Goal: Task Accomplishment & Management: Use online tool/utility

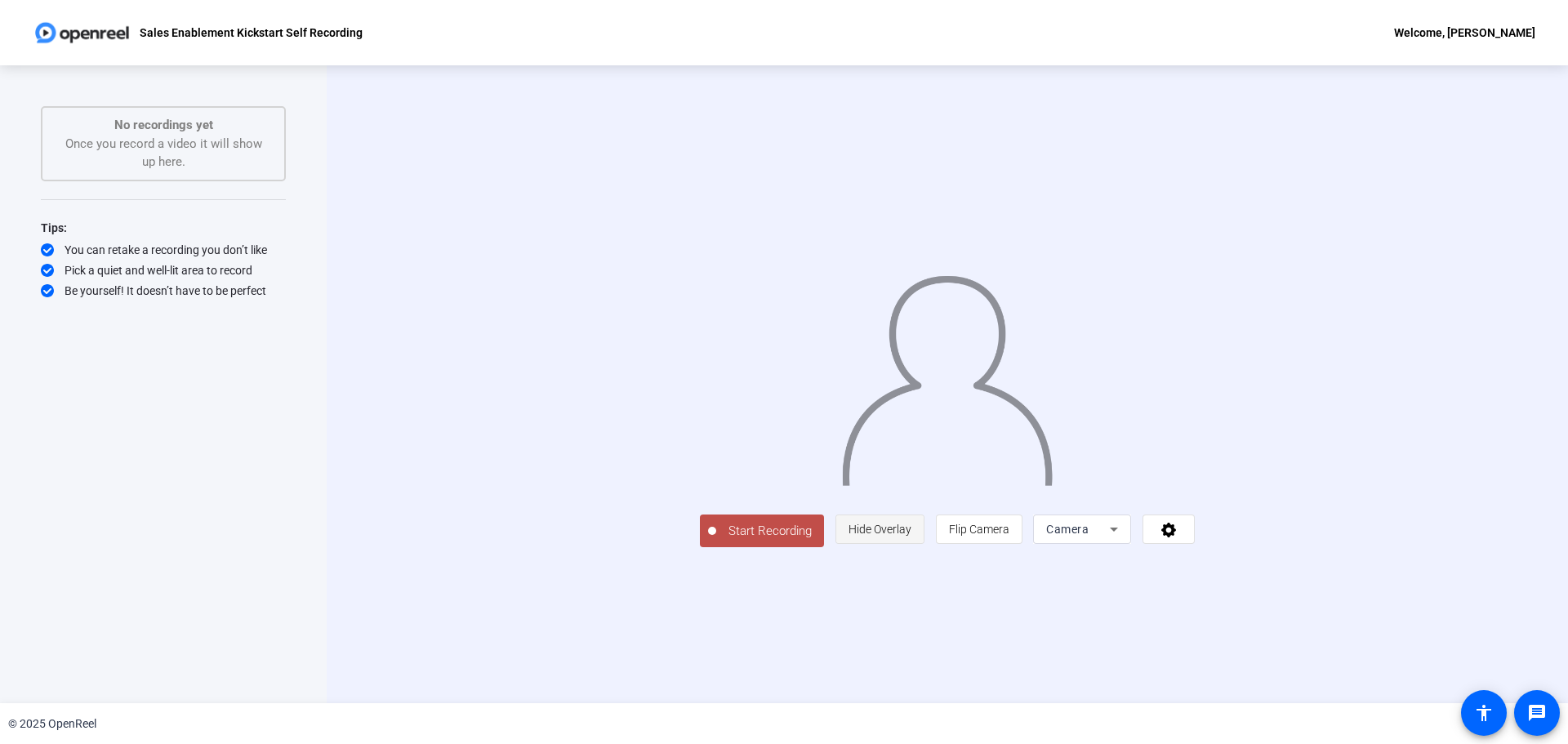
click at [912, 536] on span "Hide Overlay" at bounding box center [880, 529] width 63 height 13
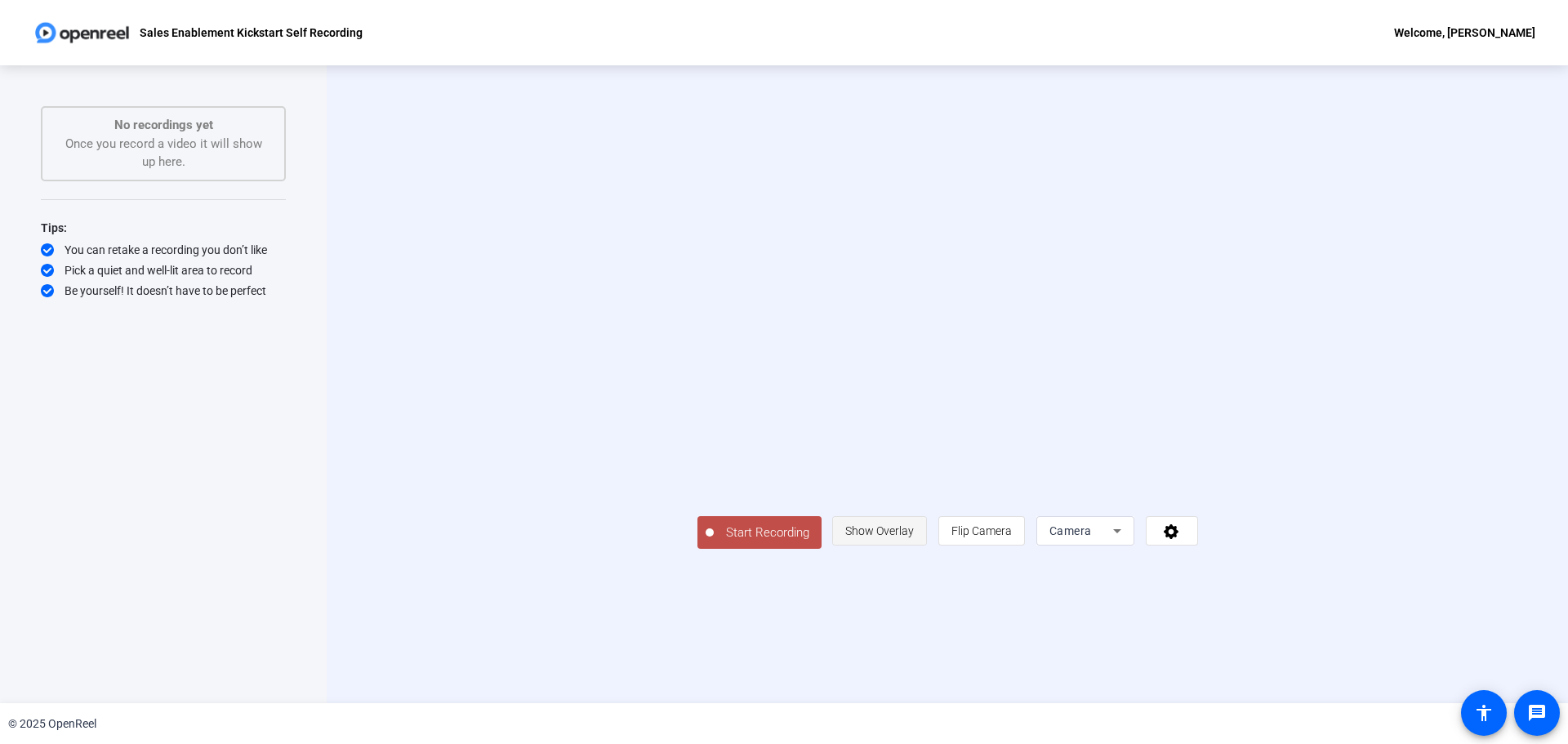
click at [914, 537] on span "Show Overlay" at bounding box center [880, 530] width 68 height 13
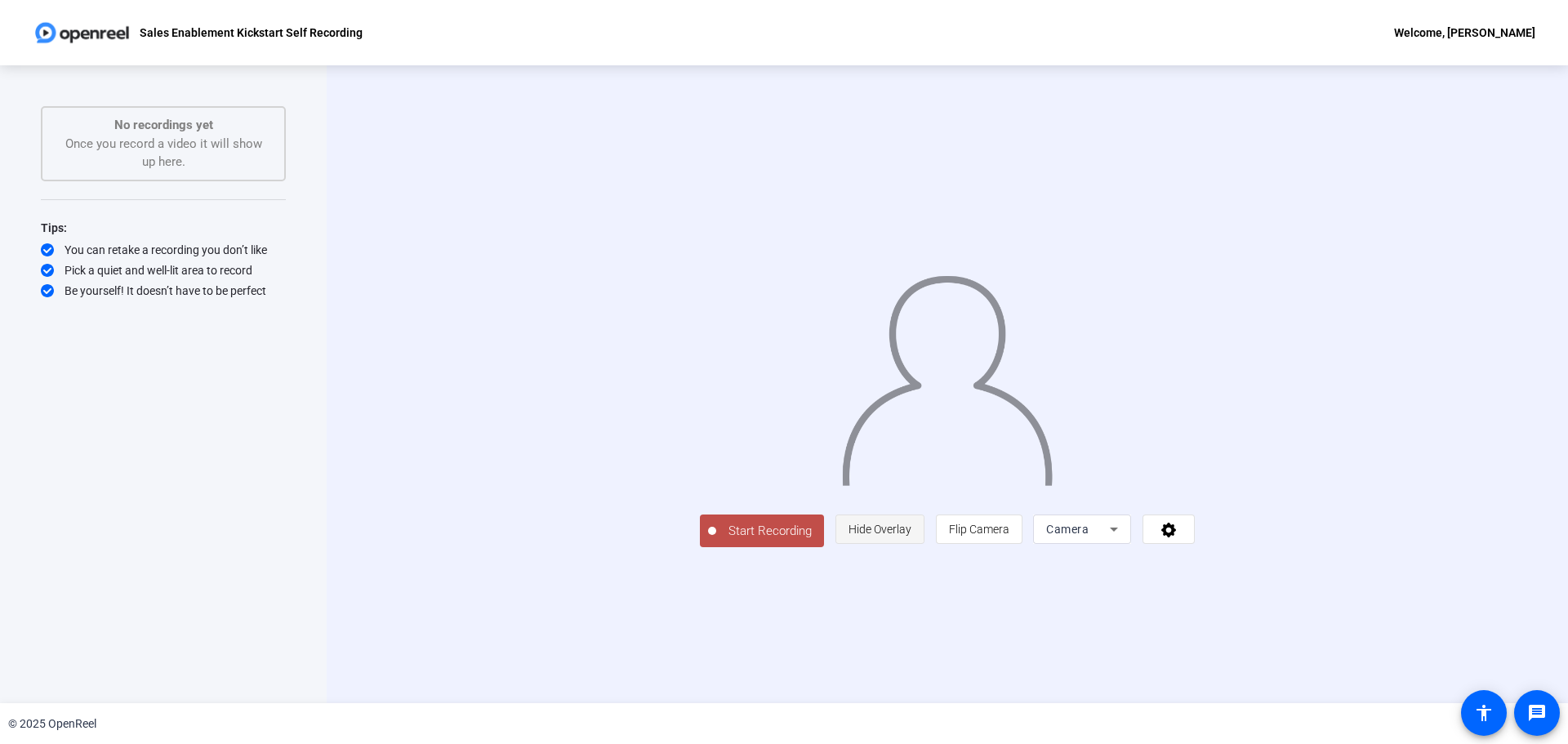
click at [912, 536] on span "Hide Overlay" at bounding box center [880, 529] width 63 height 13
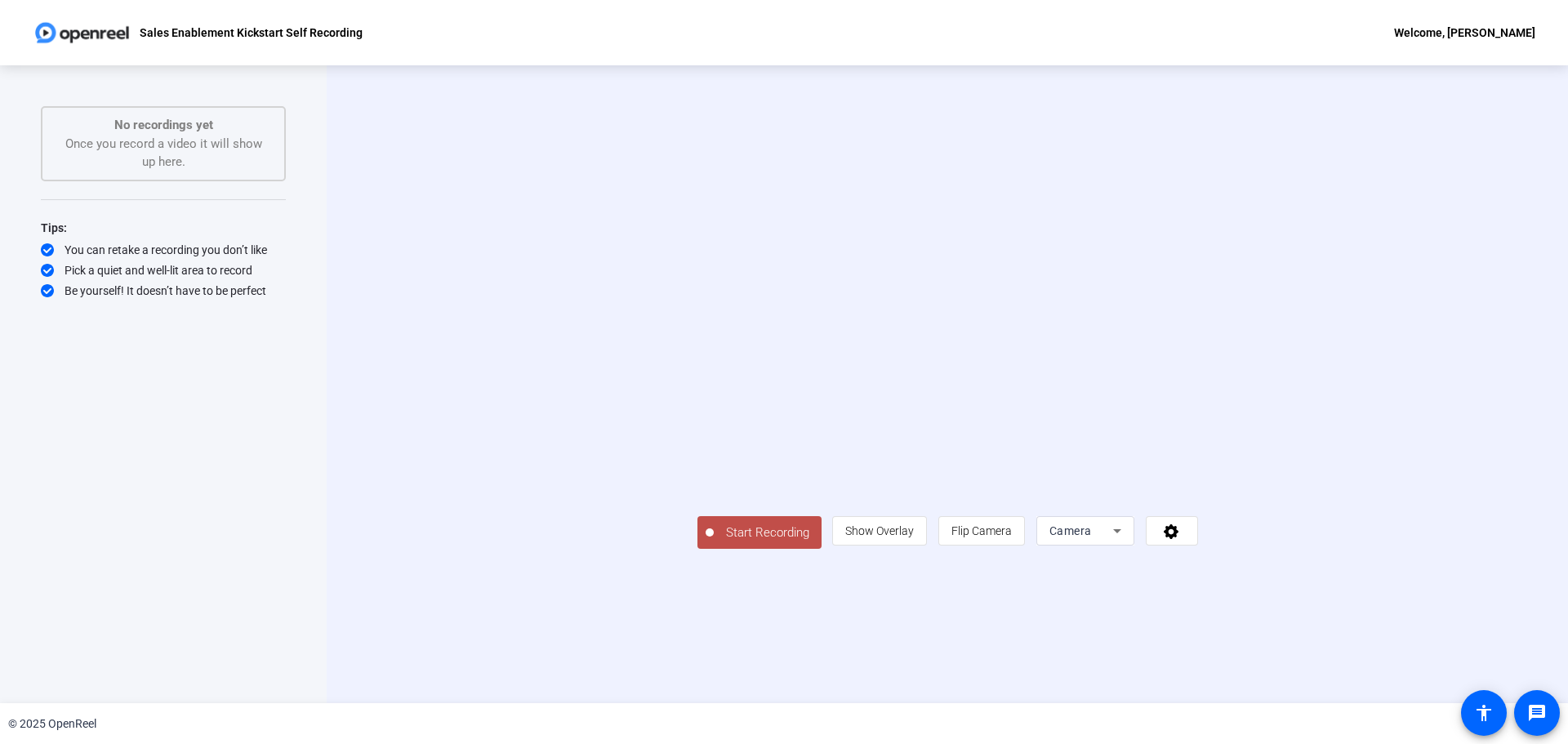
click at [1092, 537] on span "Camera" at bounding box center [1071, 530] width 43 height 13
click at [1292, 615] on span "Screen And Camera" at bounding box center [1288, 605] width 85 height 39
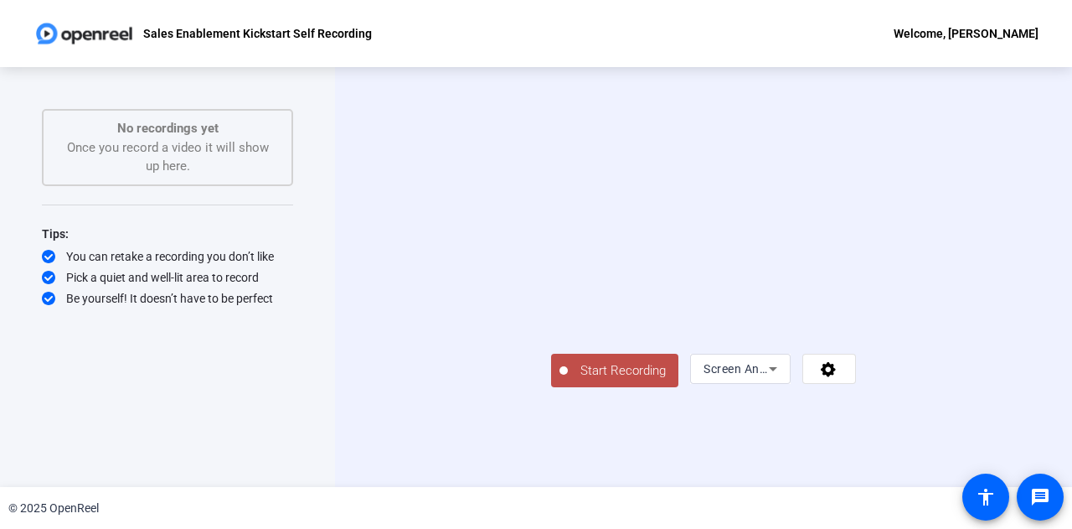
click at [791, 384] on div "Screen And Camera" at bounding box center [740, 368] width 101 height 30
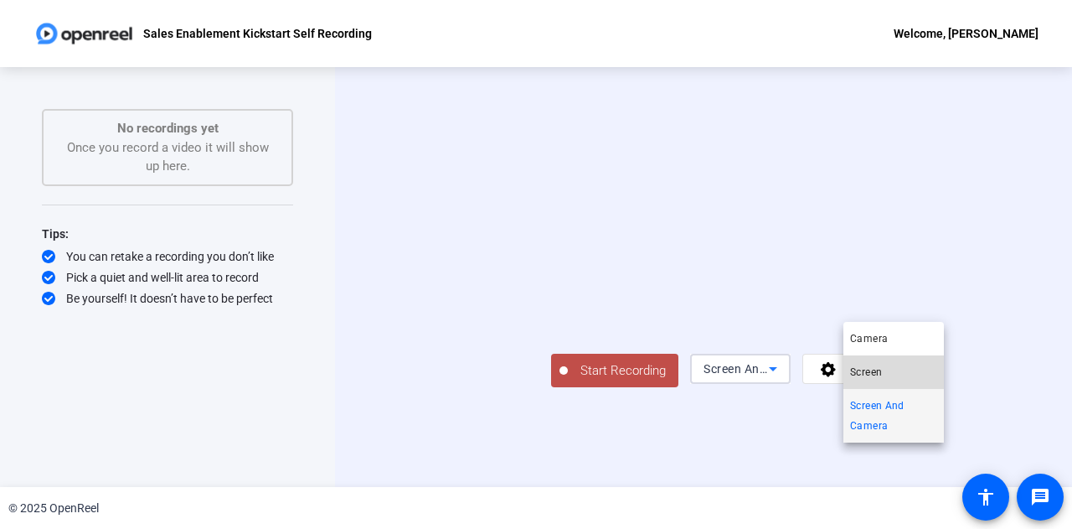
click at [893, 356] on mat-option "Screen" at bounding box center [894, 372] width 101 height 34
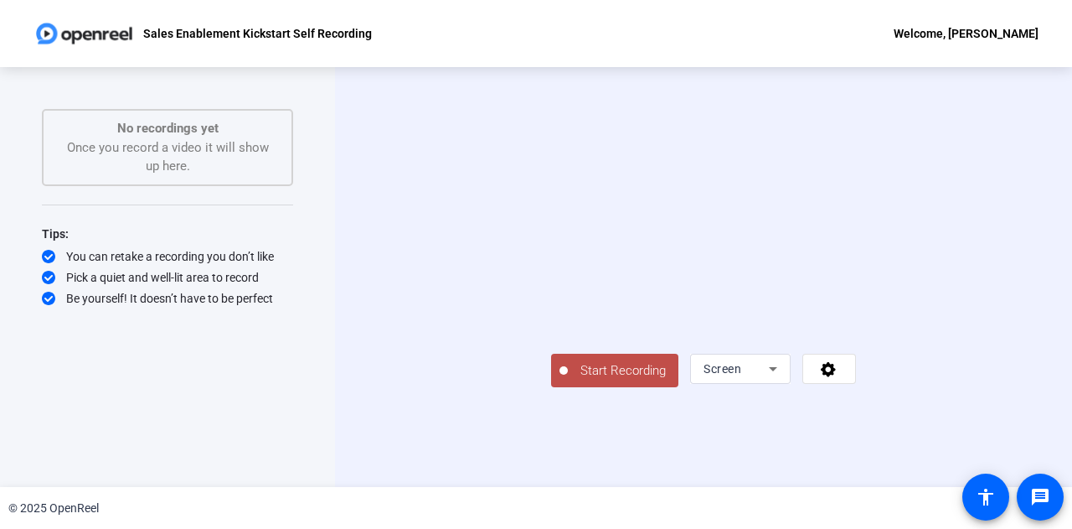
click at [777, 384] on div "Screen" at bounding box center [741, 368] width 74 height 30
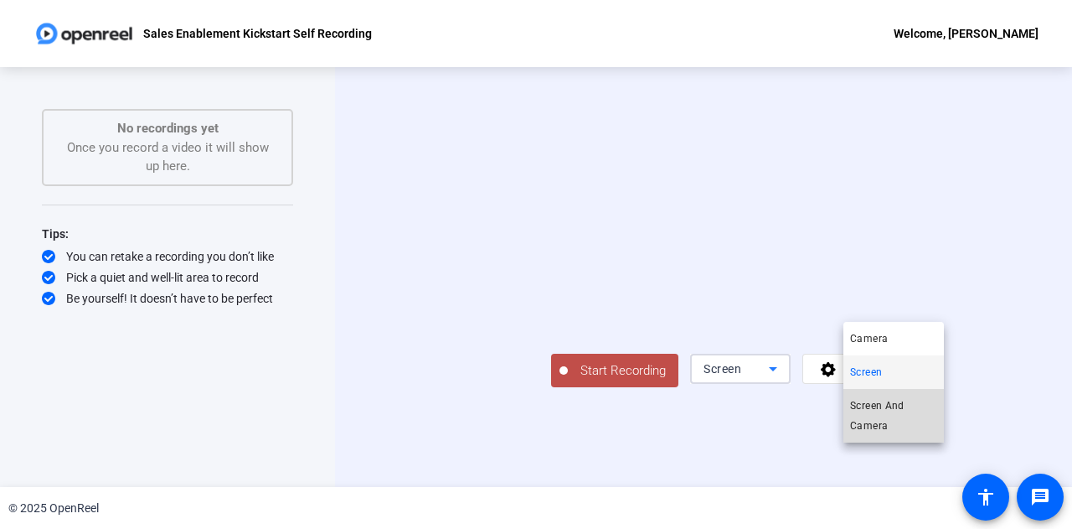
click at [895, 404] on span "Screen And Camera" at bounding box center [893, 415] width 87 height 40
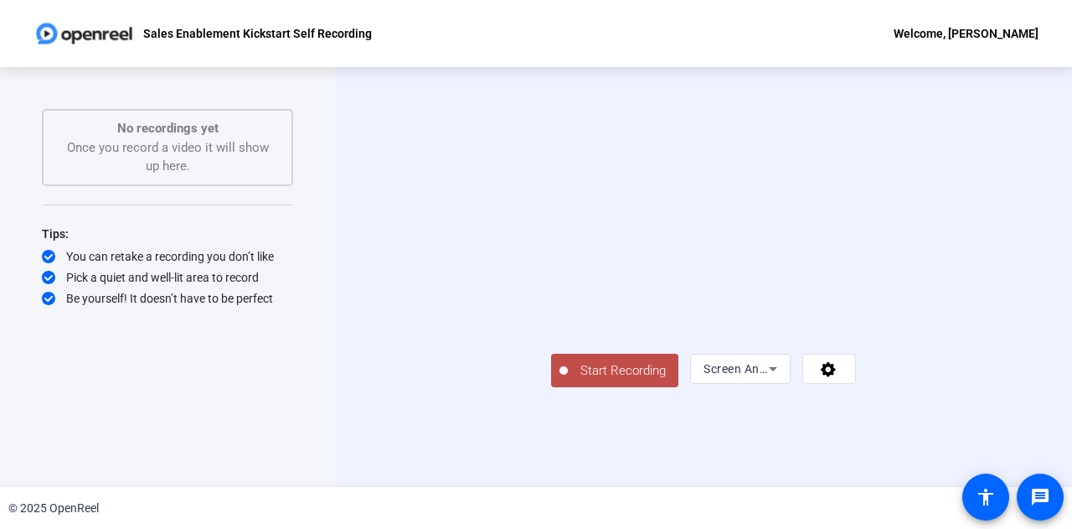
drag, startPoint x: 911, startPoint y: 399, endPoint x: 933, endPoint y: 369, distance: 37.0
click at [848, 329] on video at bounding box center [785, 294] width 126 height 70
click at [839, 377] on icon at bounding box center [828, 368] width 19 height 17
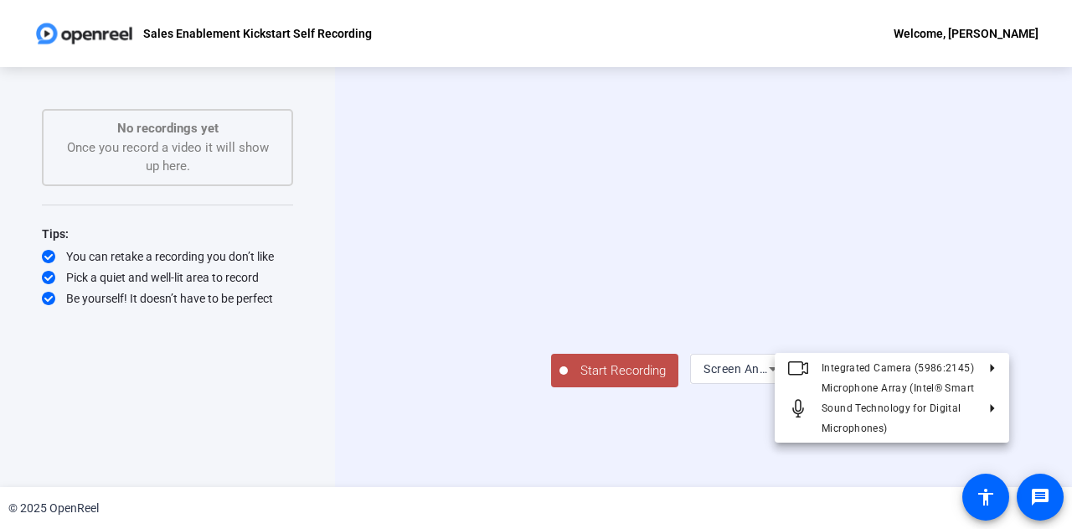
click at [992, 456] on div at bounding box center [536, 264] width 1072 height 529
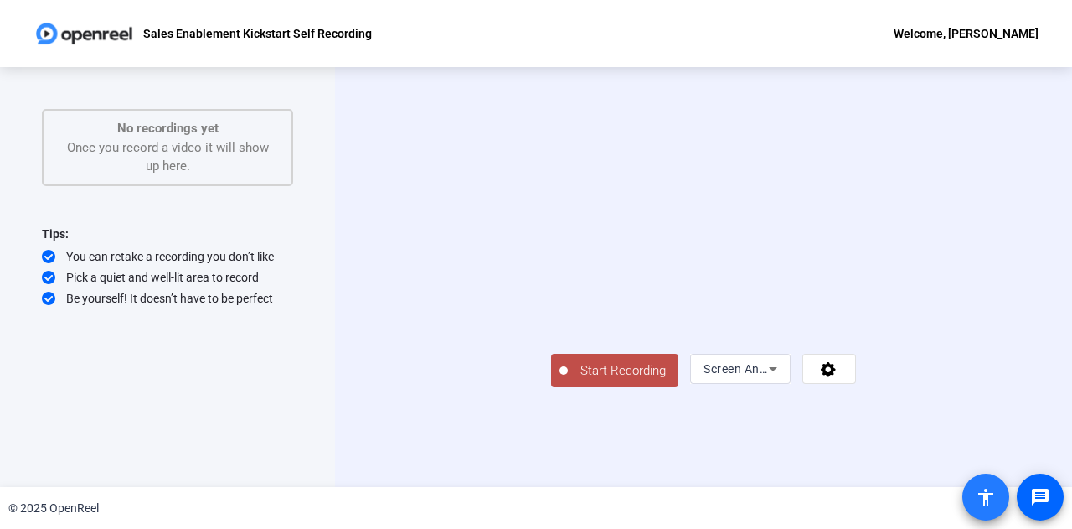
click at [983, 501] on mat-icon "accessibility" at bounding box center [986, 497] width 20 height 20
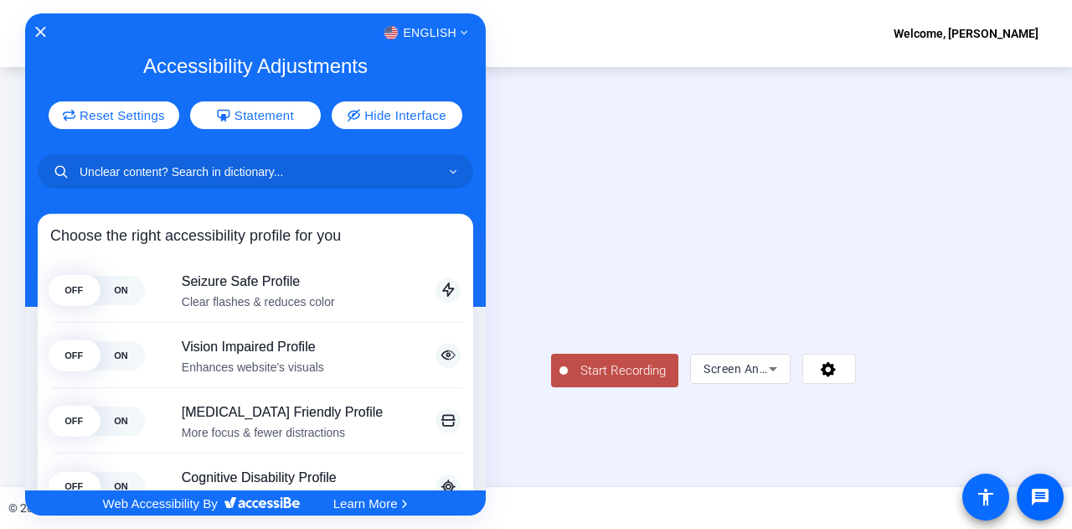
click at [983, 501] on div at bounding box center [536, 264] width 1072 height 529
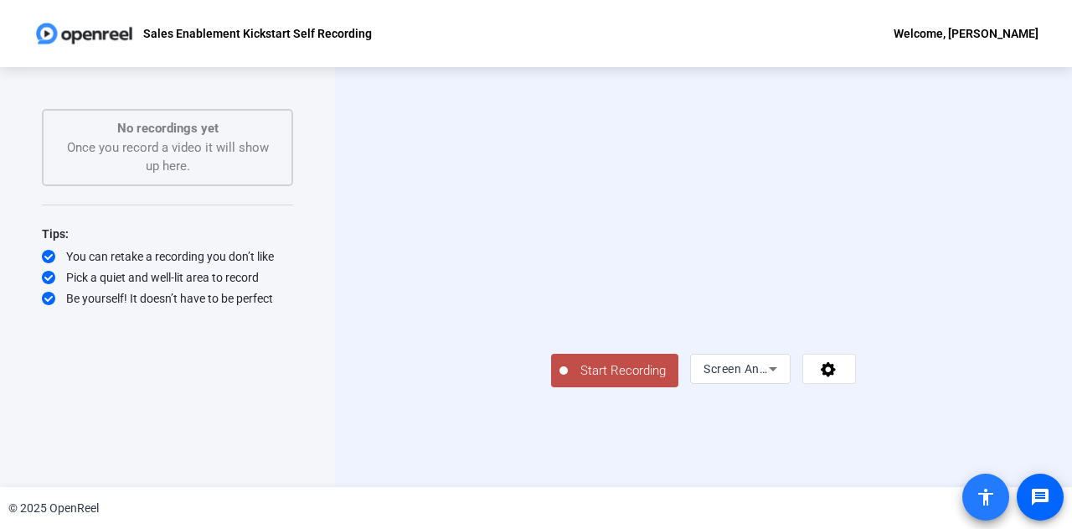
click at [983, 501] on mat-icon "accessibility" at bounding box center [986, 497] width 20 height 20
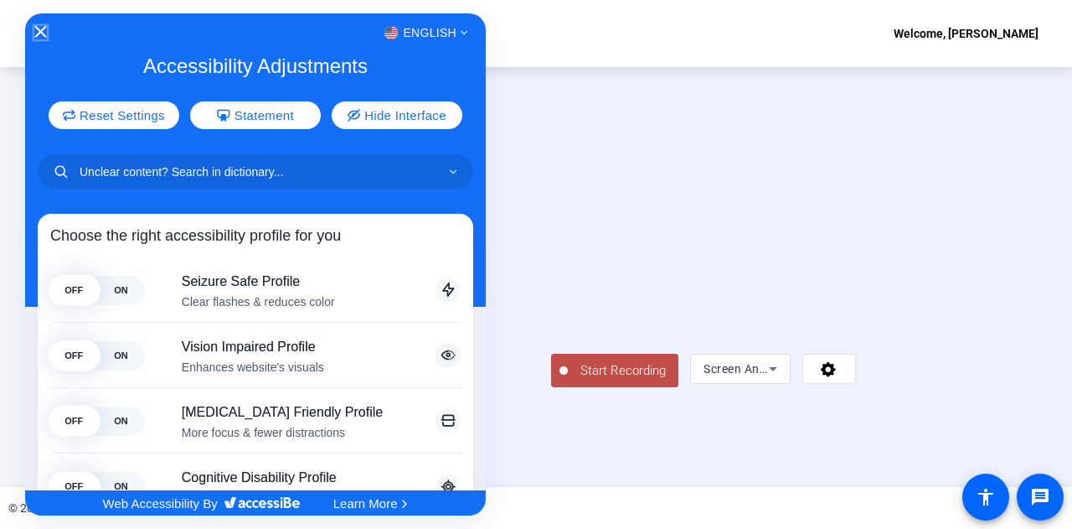
click at [44, 34] on icon "Close Accessibility Interface" at bounding box center [41, 32] width 12 height 12
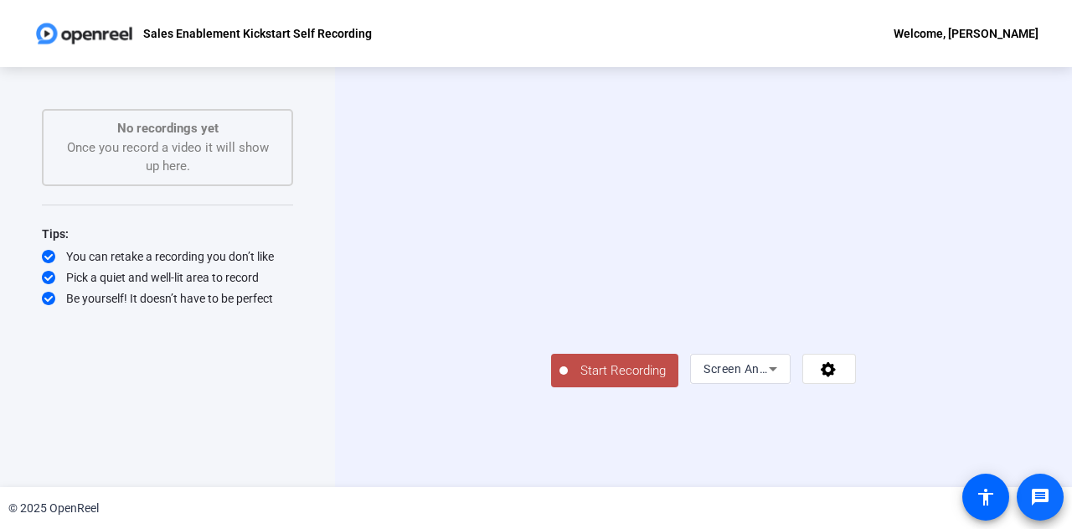
click at [1037, 498] on mat-icon "message" at bounding box center [1040, 497] width 20 height 20
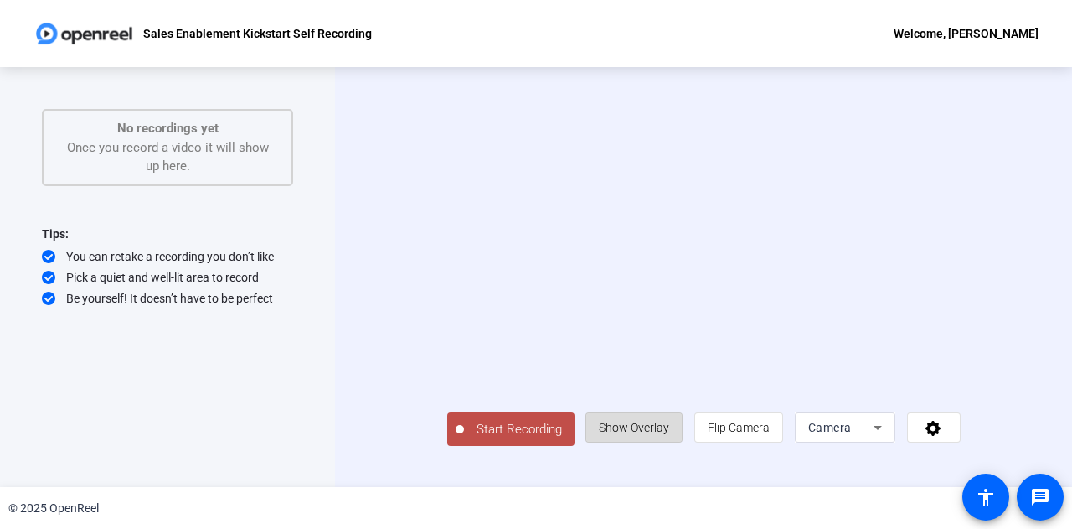
click at [669, 434] on span "Show Overlay" at bounding box center [634, 427] width 70 height 13
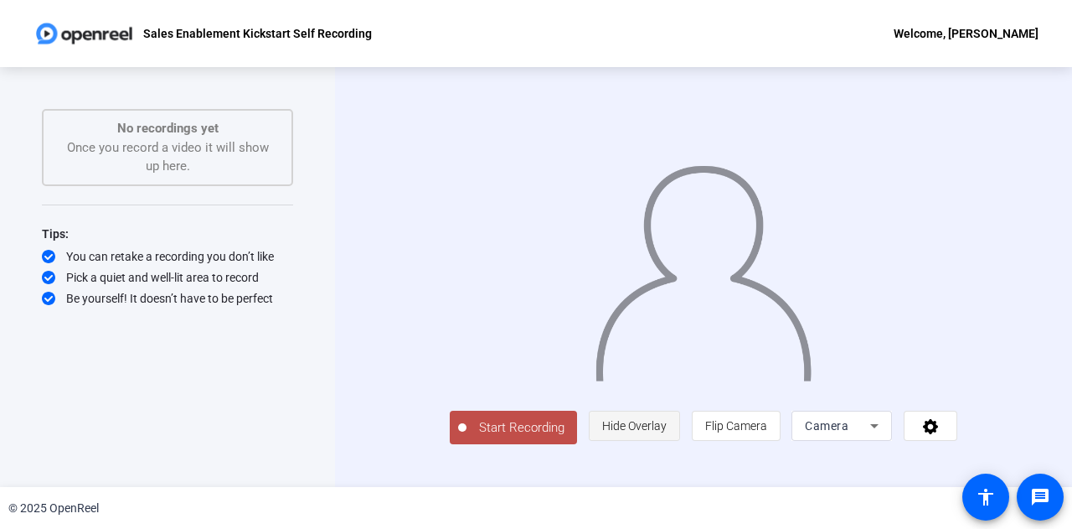
click at [667, 432] on span "Hide Overlay" at bounding box center [634, 425] width 65 height 13
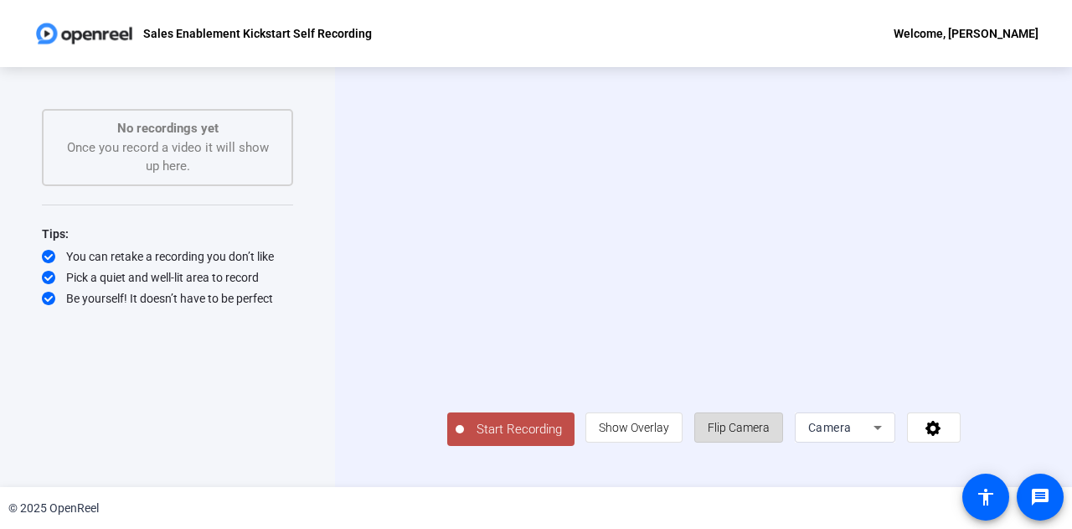
click at [770, 434] on span "Flip Camera" at bounding box center [739, 427] width 62 height 13
click at [874, 437] on div "Camera" at bounding box center [840, 427] width 65 height 20
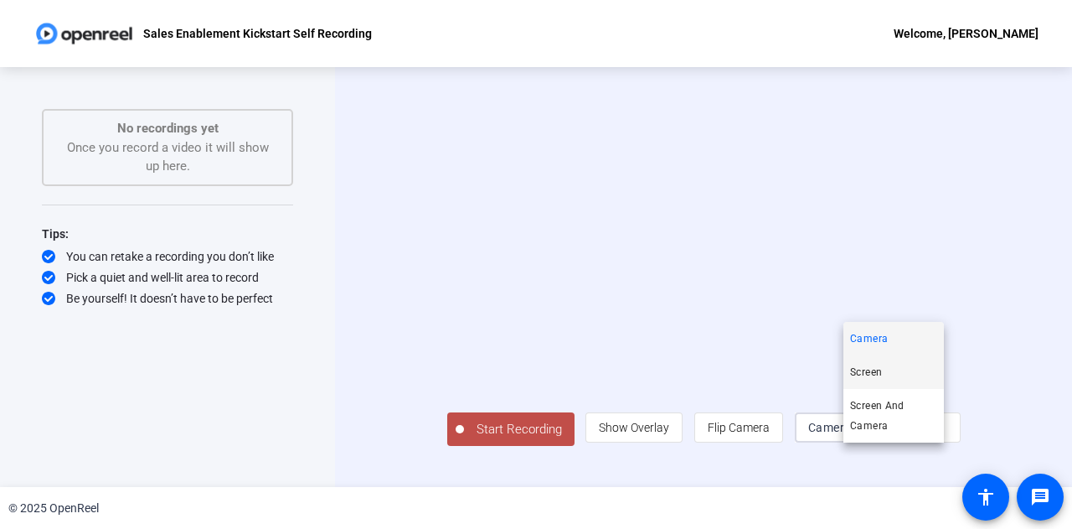
click at [881, 388] on mat-option "Screen" at bounding box center [894, 372] width 101 height 34
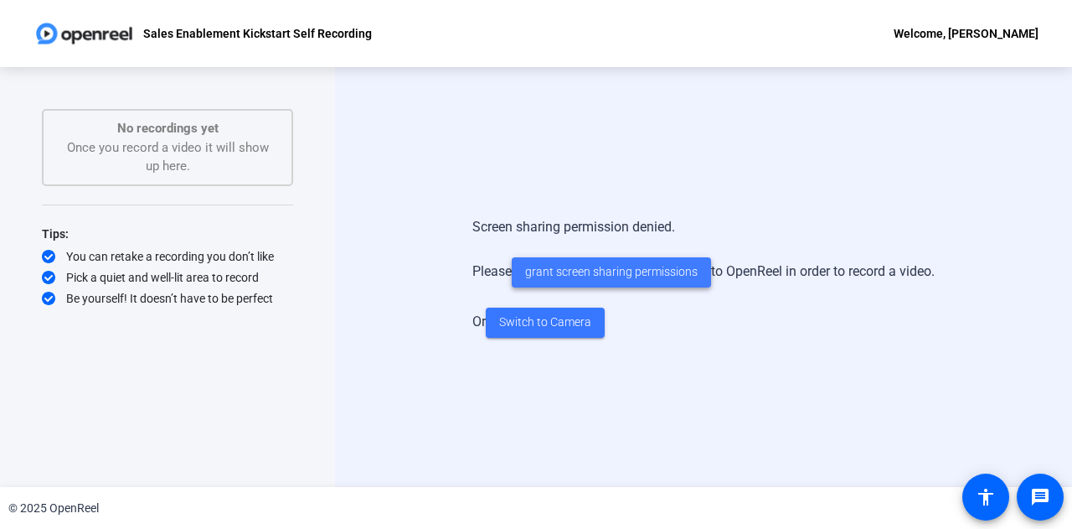
click at [615, 276] on span "grant screen sharing permissions" at bounding box center [611, 272] width 173 height 18
